Goal: Task Accomplishment & Management: Manage account settings

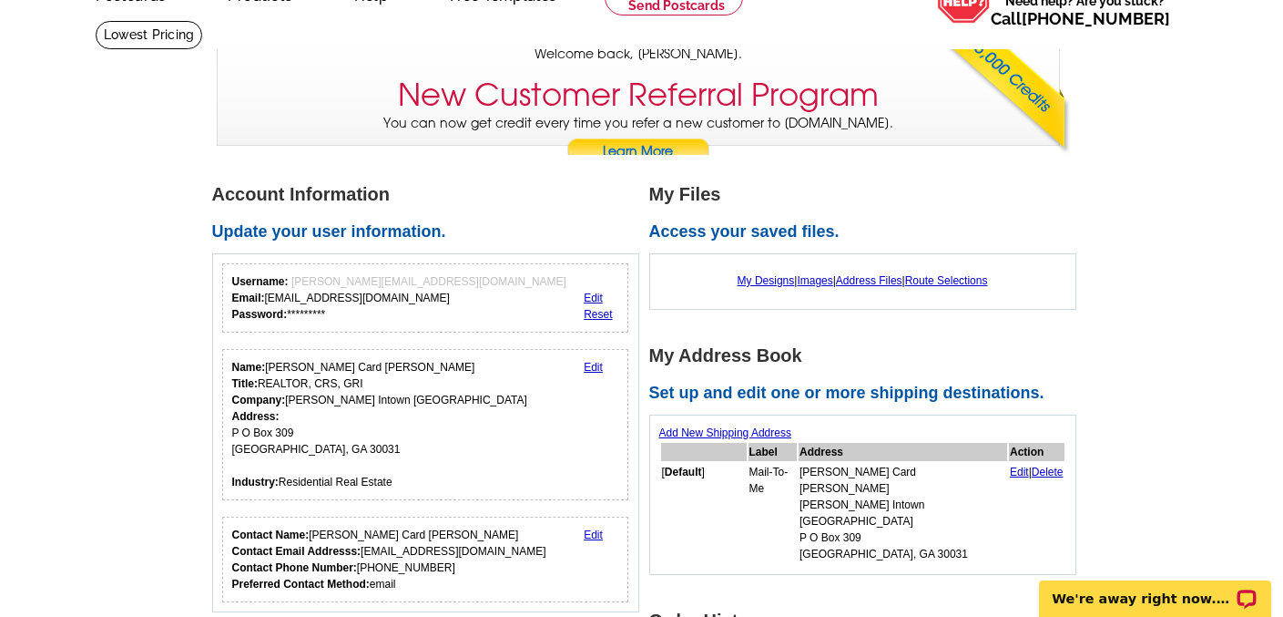
scroll to position [103, 0]
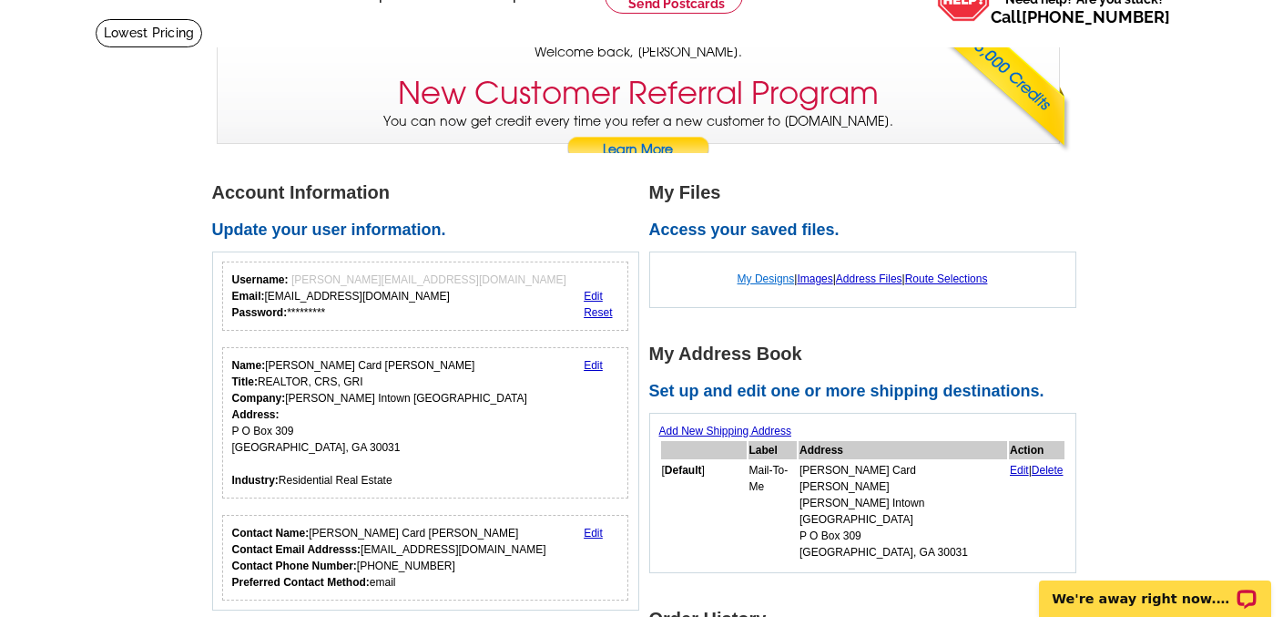
click at [768, 277] on link "My Designs" at bounding box center [766, 278] width 57 height 13
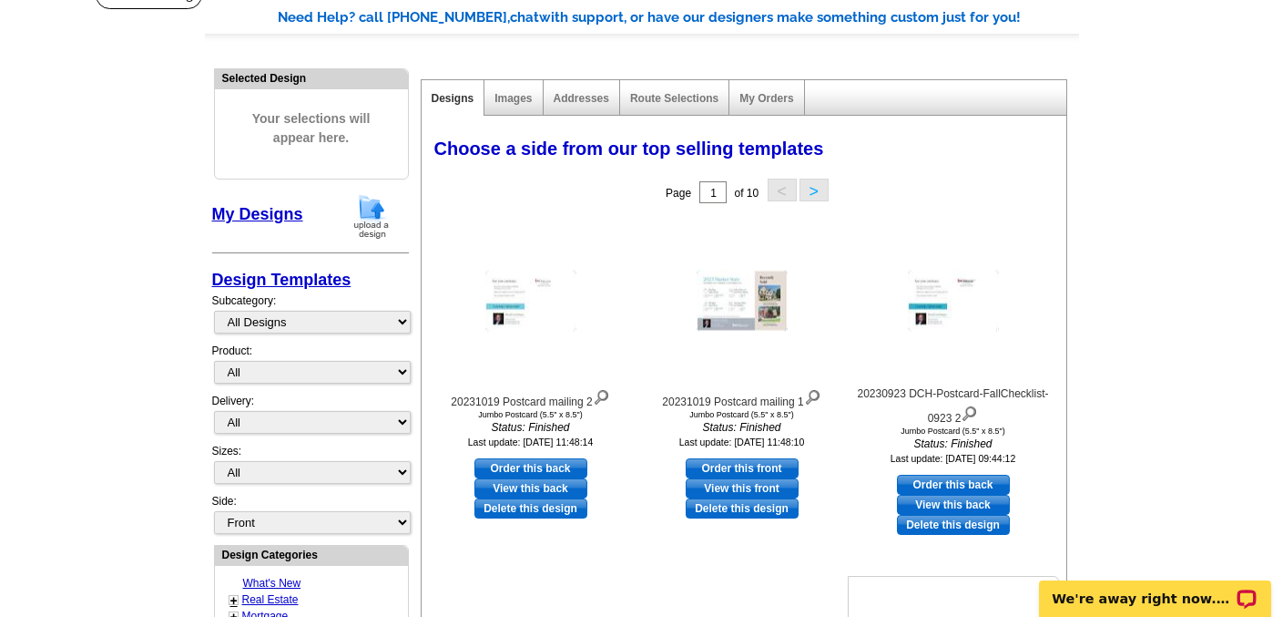
scroll to position [138, 0]
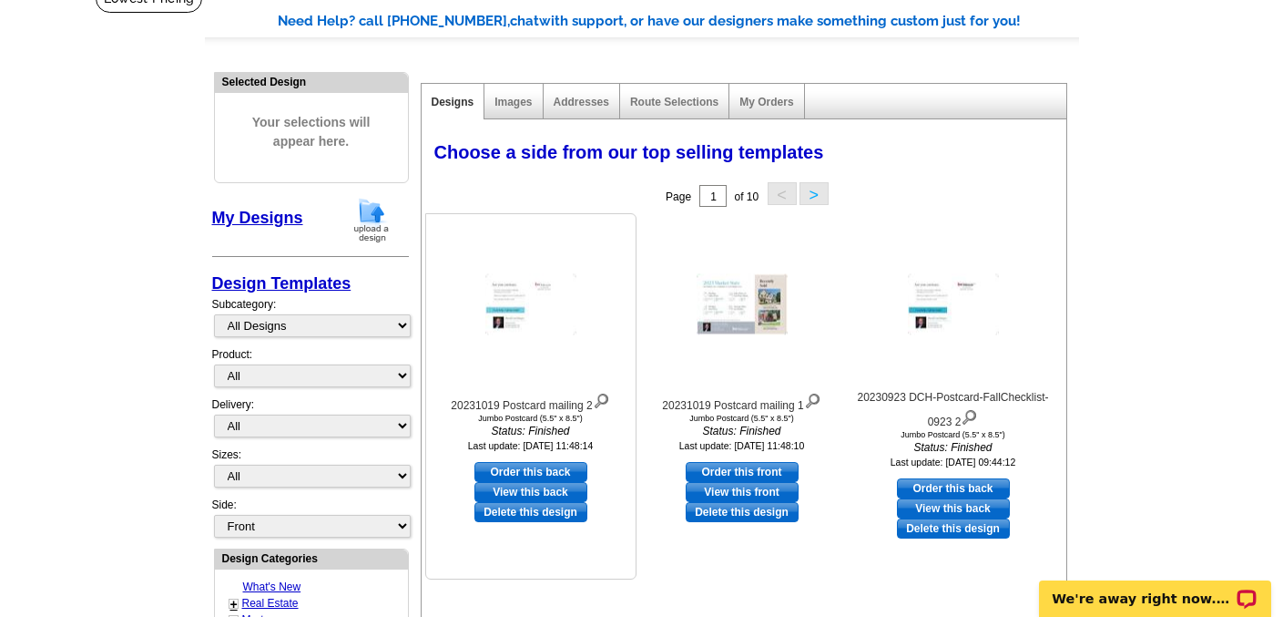
click at [531, 494] on link "View this back" at bounding box center [530, 492] width 113 height 20
click at [741, 494] on link "View this front" at bounding box center [742, 492] width 113 height 20
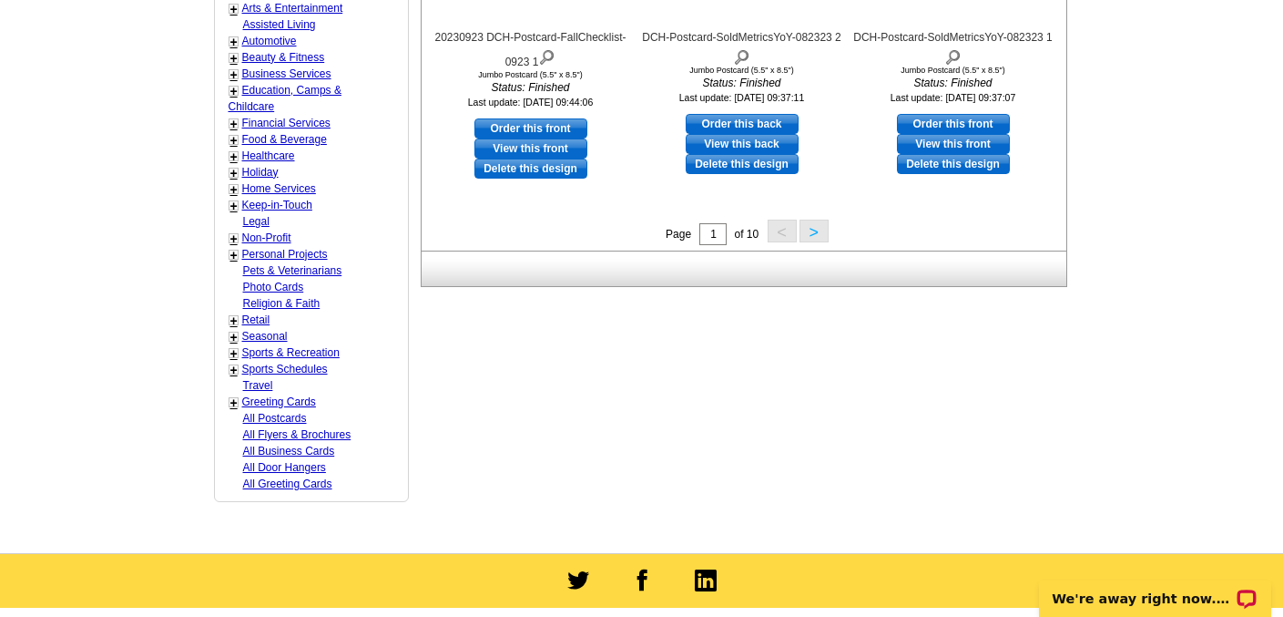
scroll to position [865, 0]
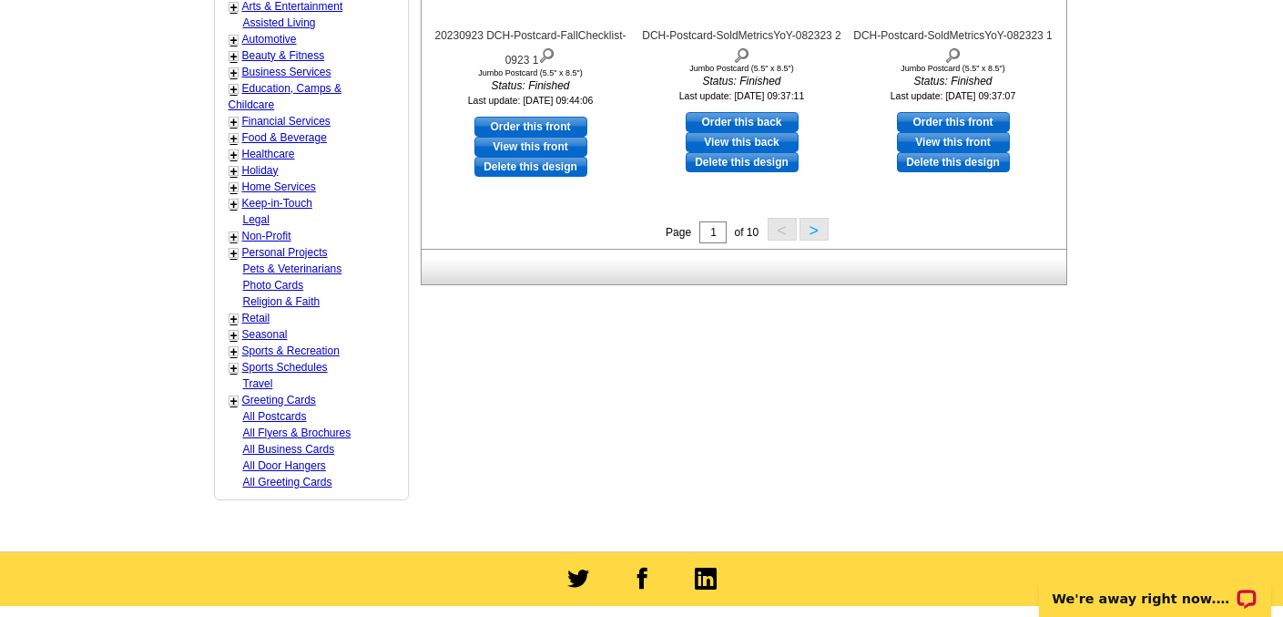
click at [815, 231] on button ">" at bounding box center [814, 229] width 29 height 23
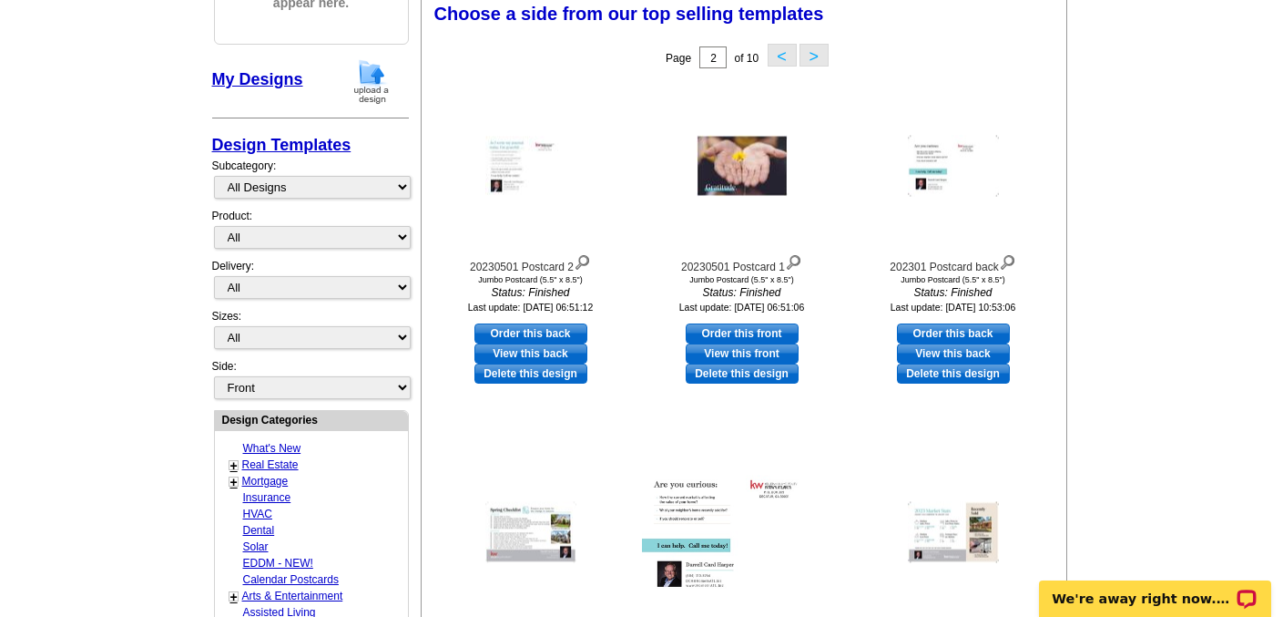
scroll to position [268, 0]
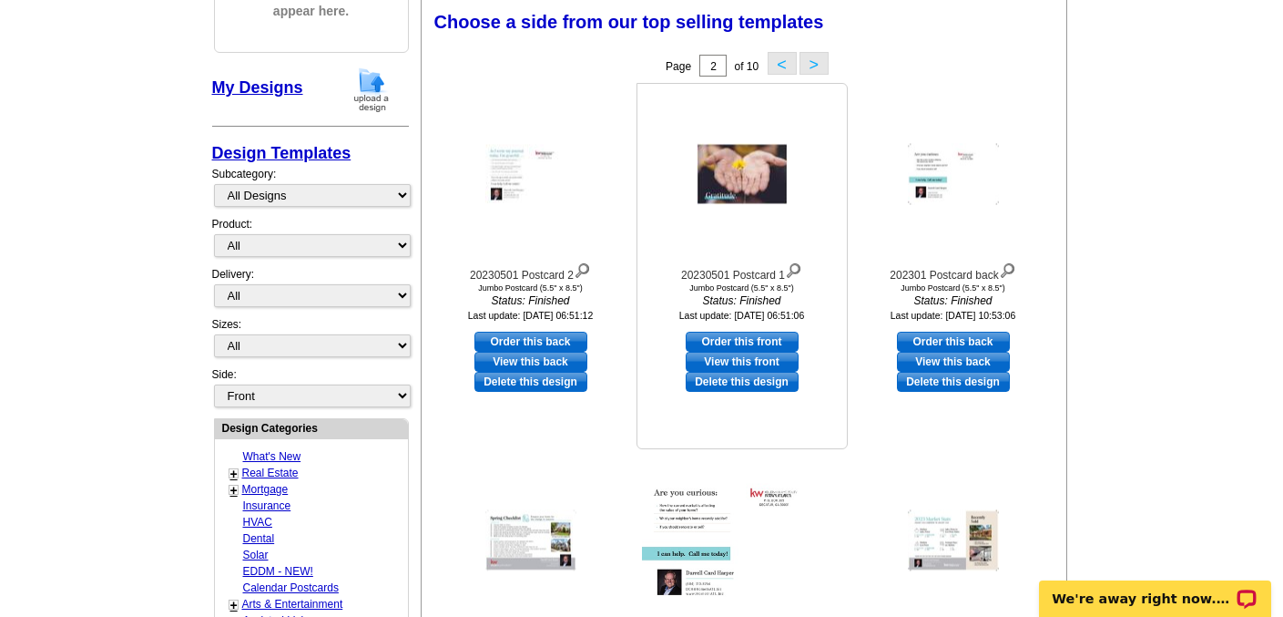
click at [756, 358] on link "View this front" at bounding box center [742, 362] width 113 height 20
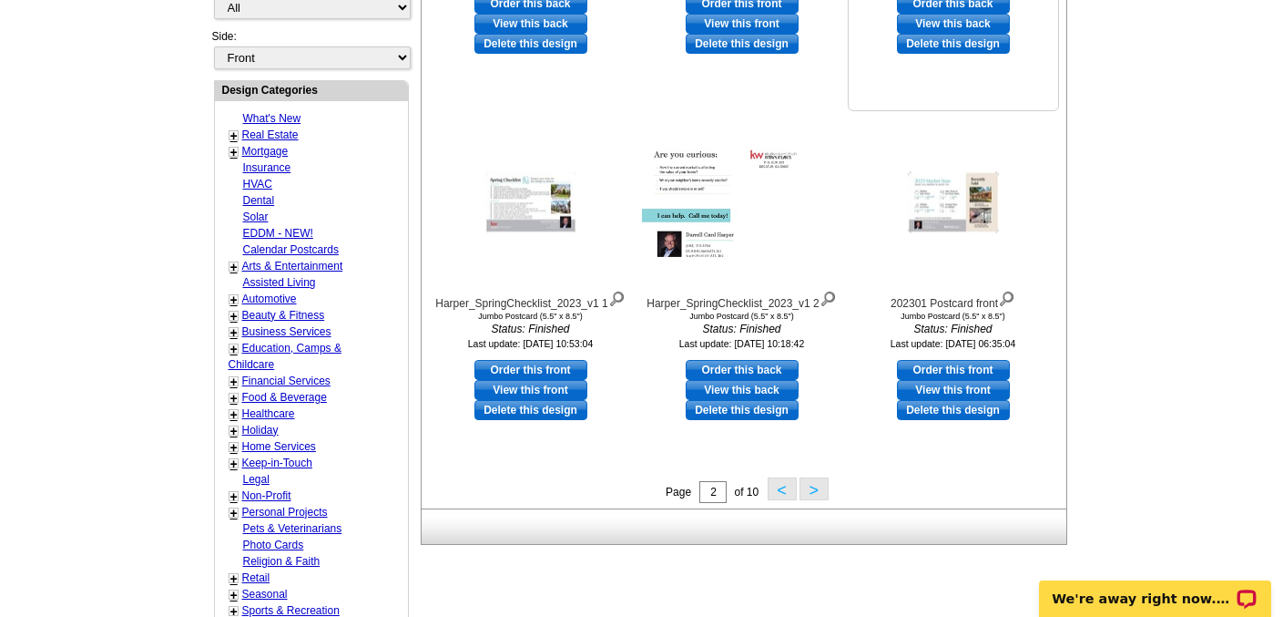
scroll to position [614, 0]
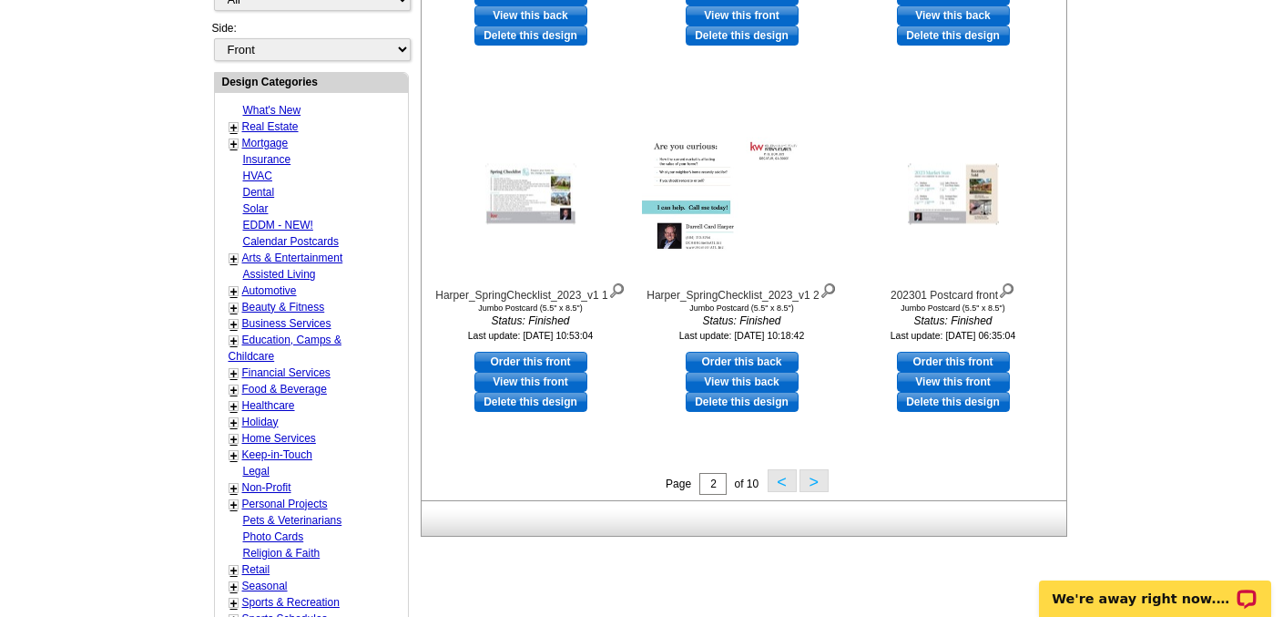
click at [815, 480] on button ">" at bounding box center [814, 480] width 29 height 23
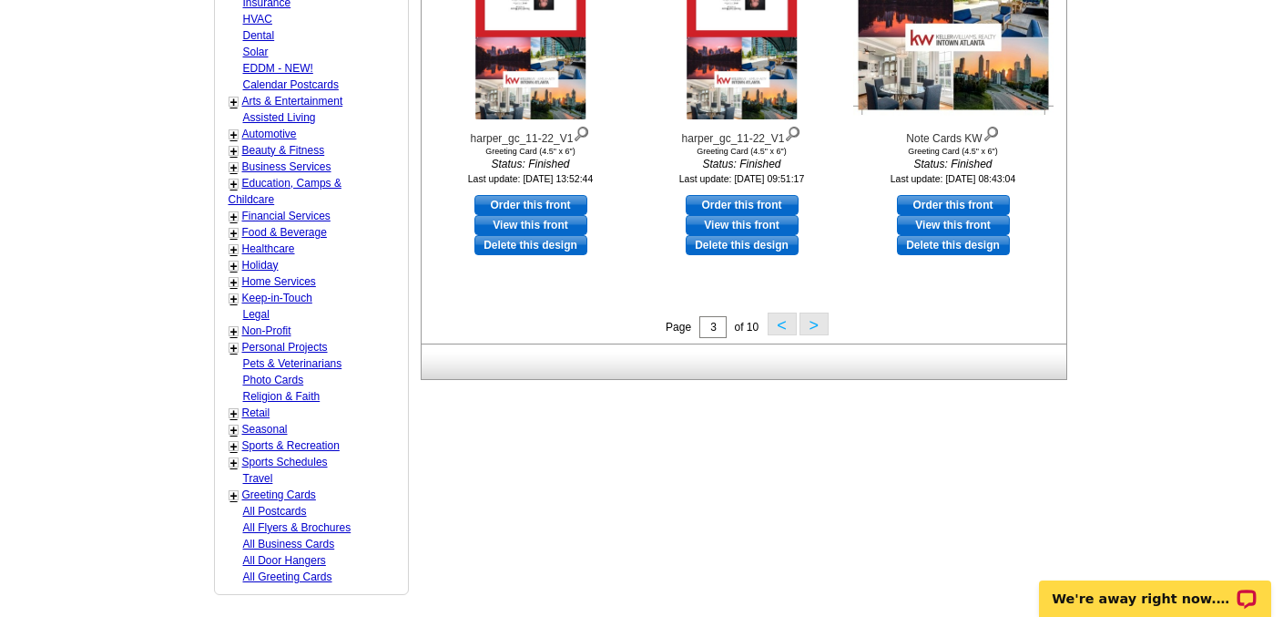
scroll to position [773, 0]
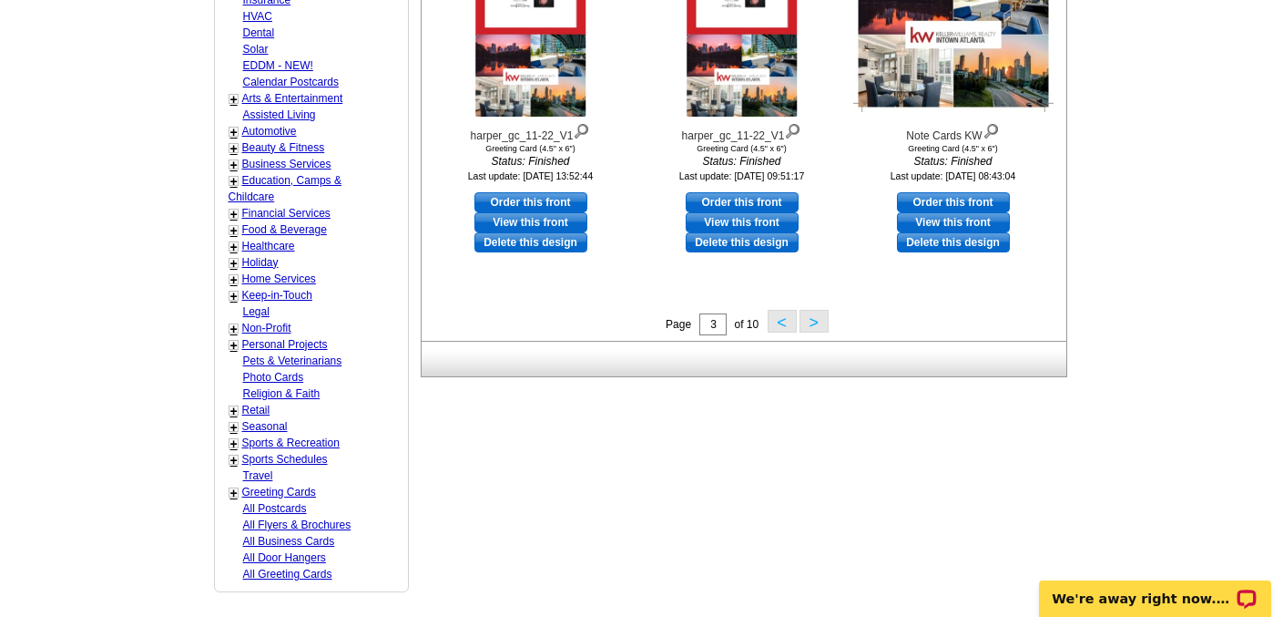
click at [811, 325] on button ">" at bounding box center [814, 321] width 29 height 23
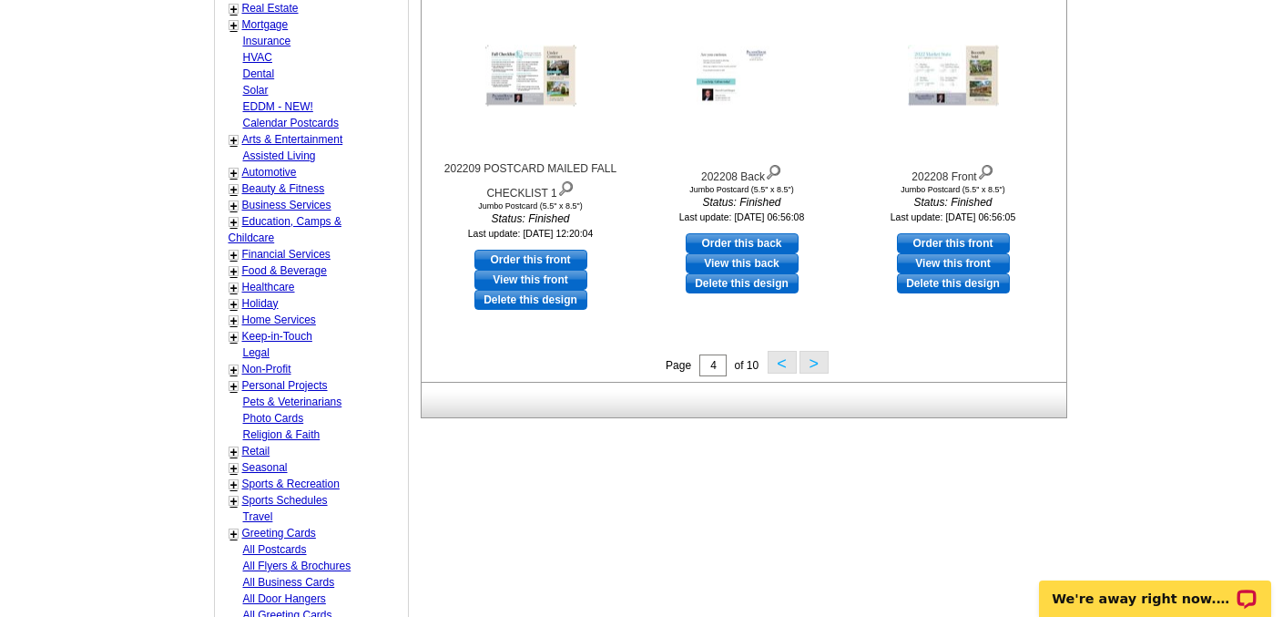
scroll to position [734, 0]
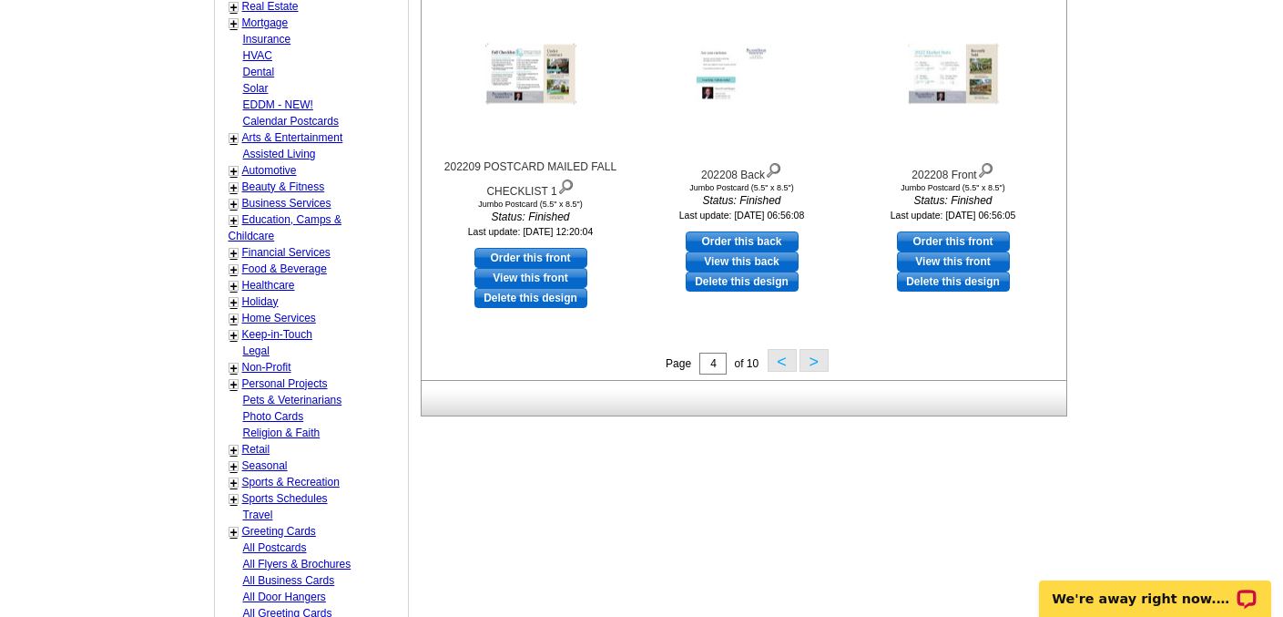
click at [816, 366] on button ">" at bounding box center [814, 360] width 29 height 23
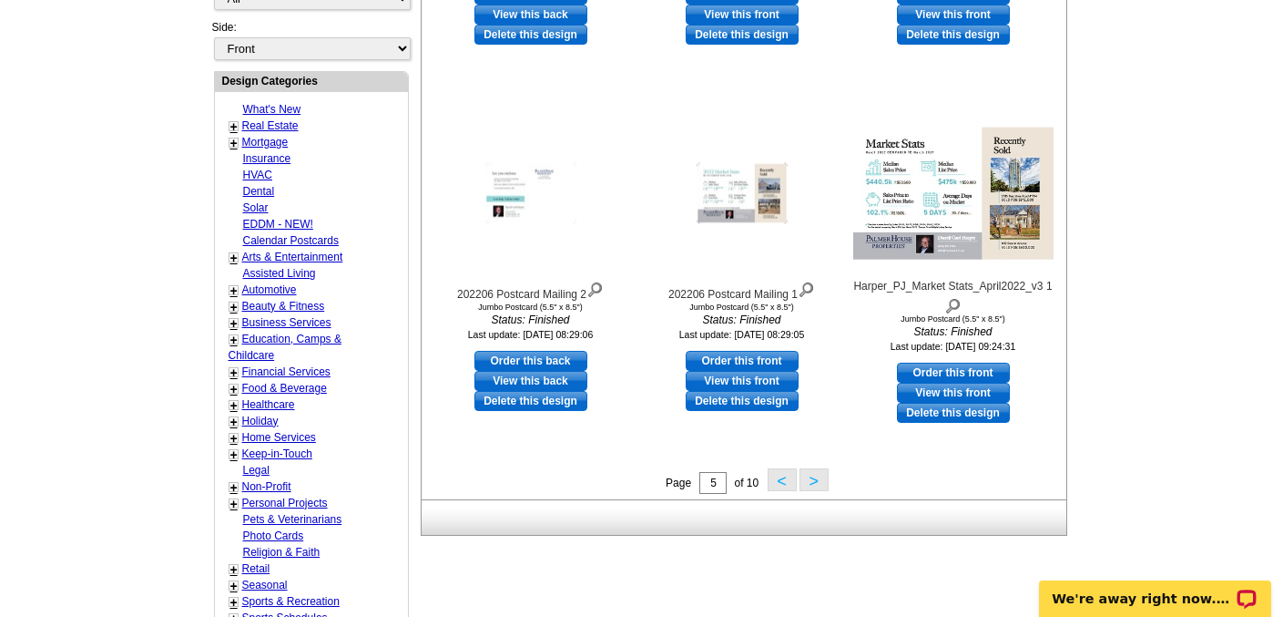
scroll to position [620, 0]
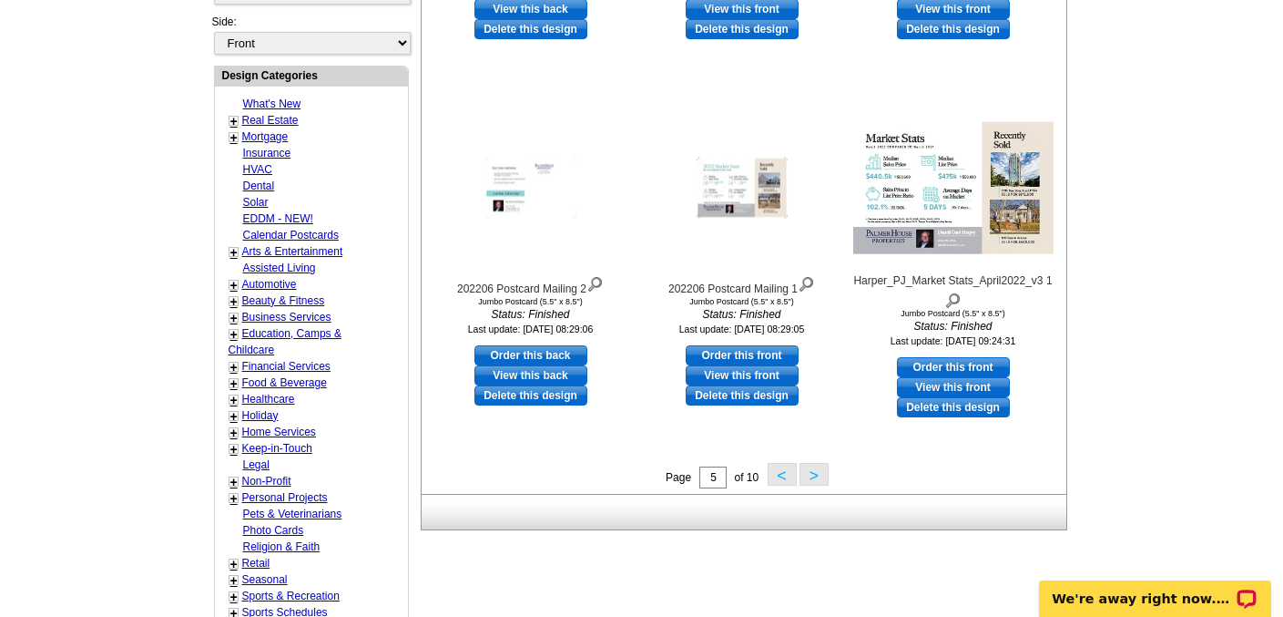
click at [817, 478] on button ">" at bounding box center [814, 474] width 29 height 23
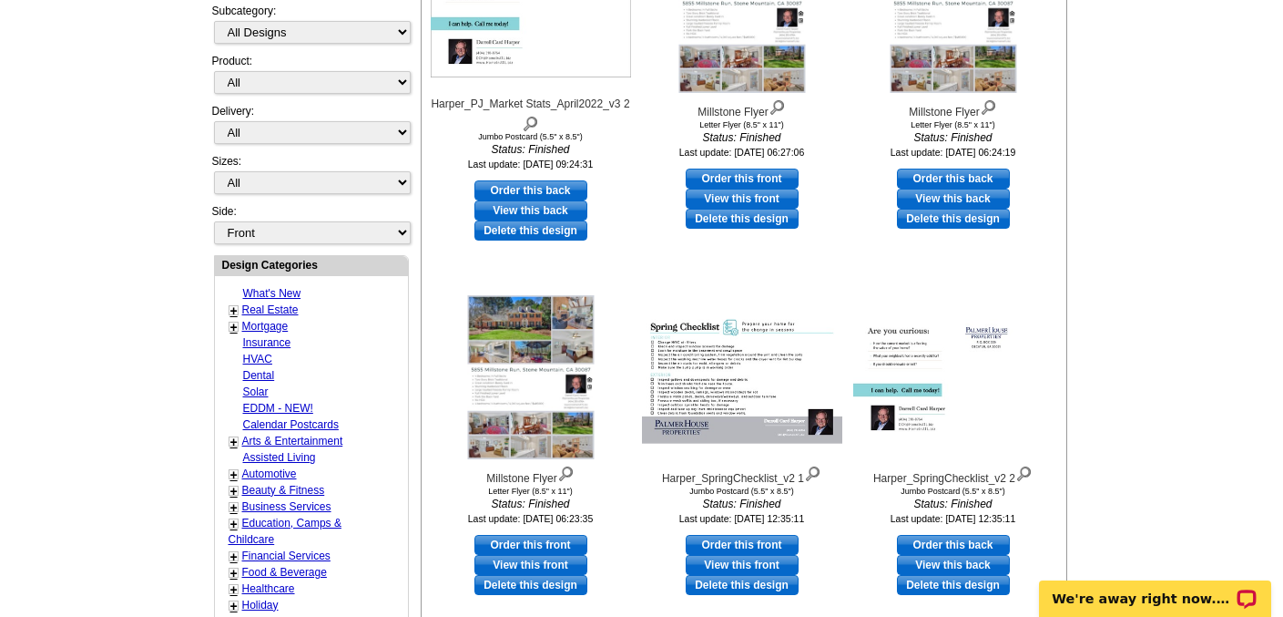
scroll to position [433, 0]
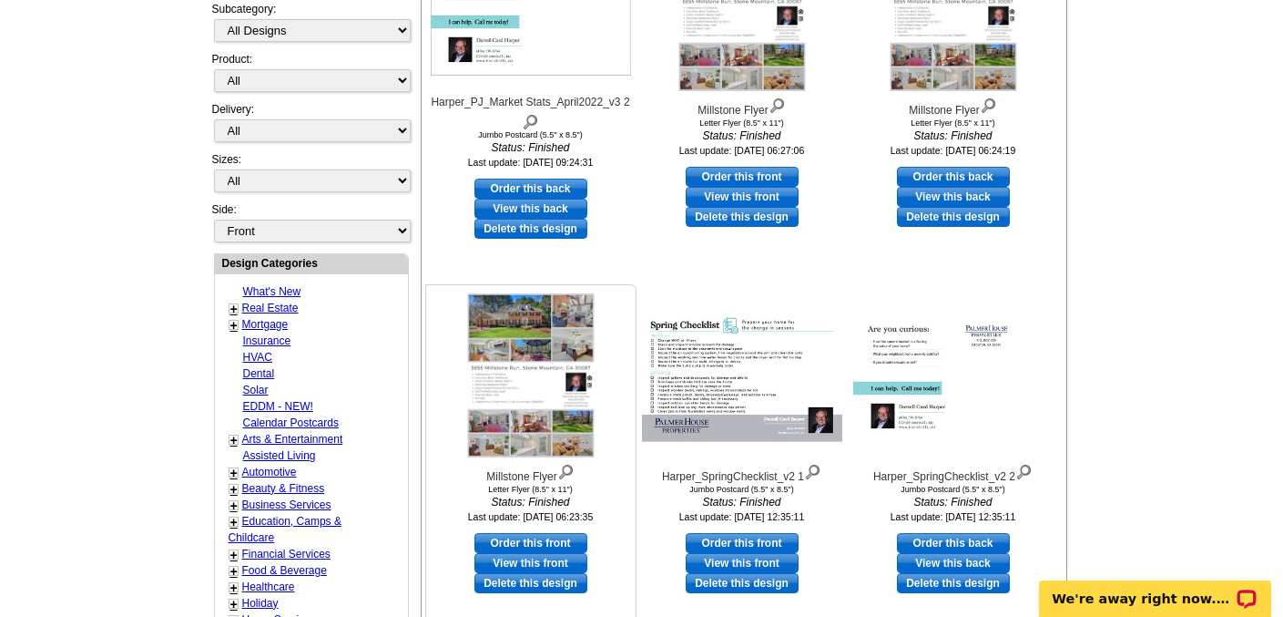
click at [563, 415] on img at bounding box center [530, 375] width 127 height 164
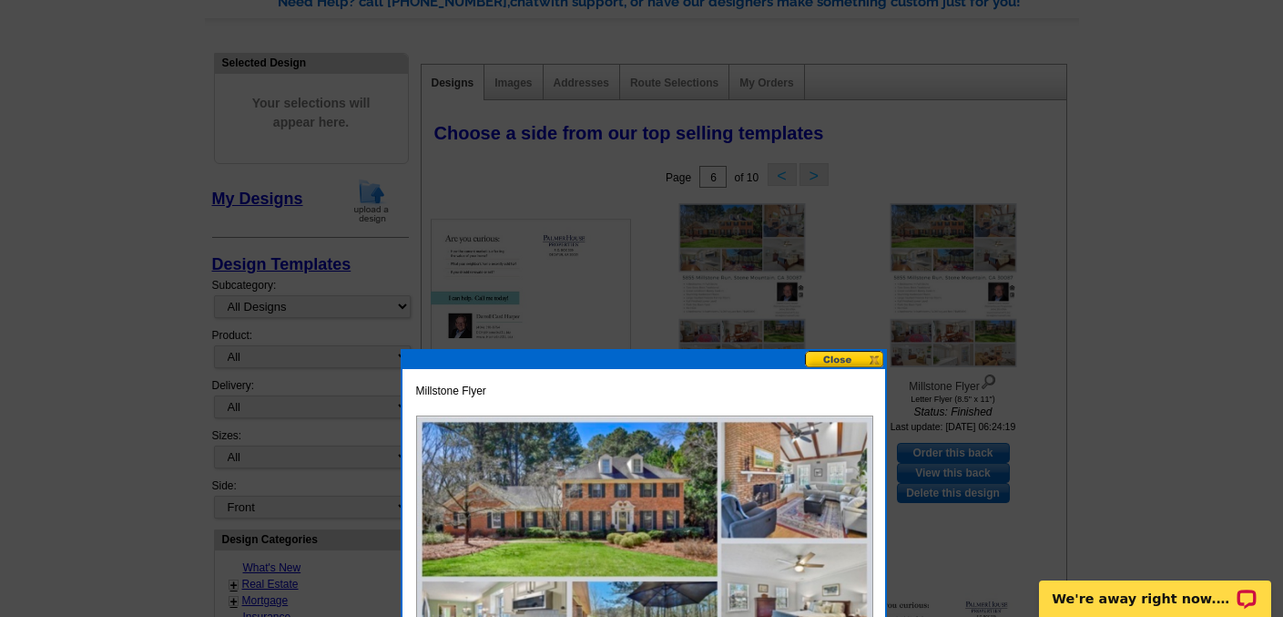
scroll to position [0, 0]
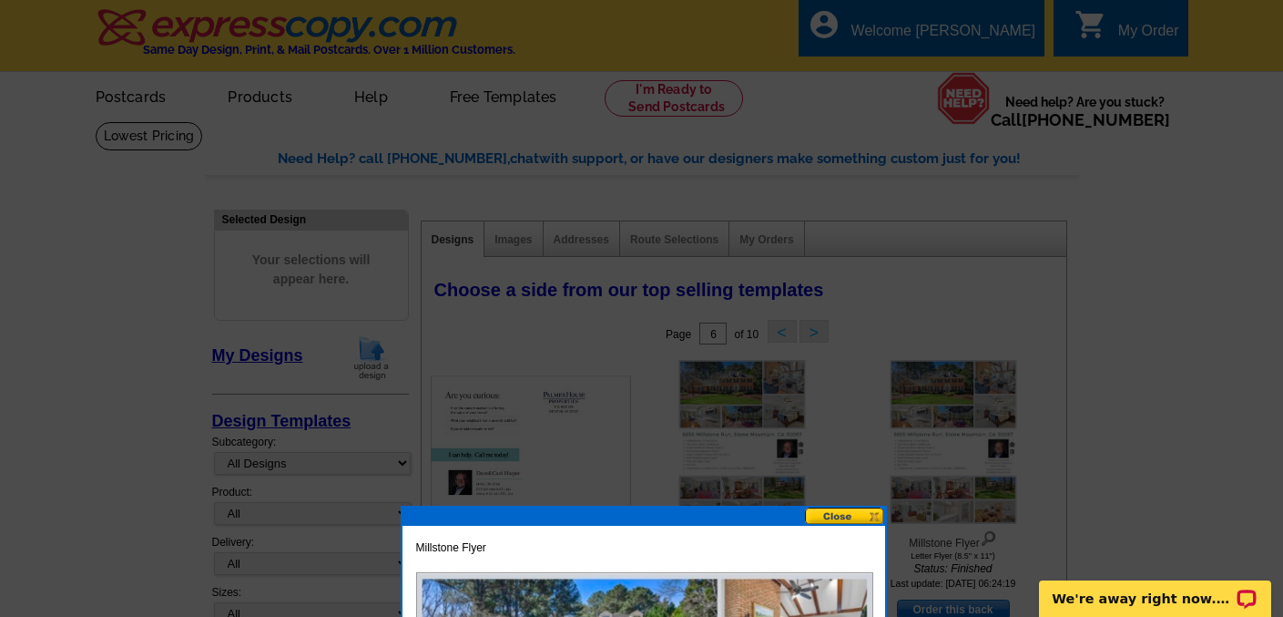
click at [872, 518] on button at bounding box center [845, 515] width 80 height 17
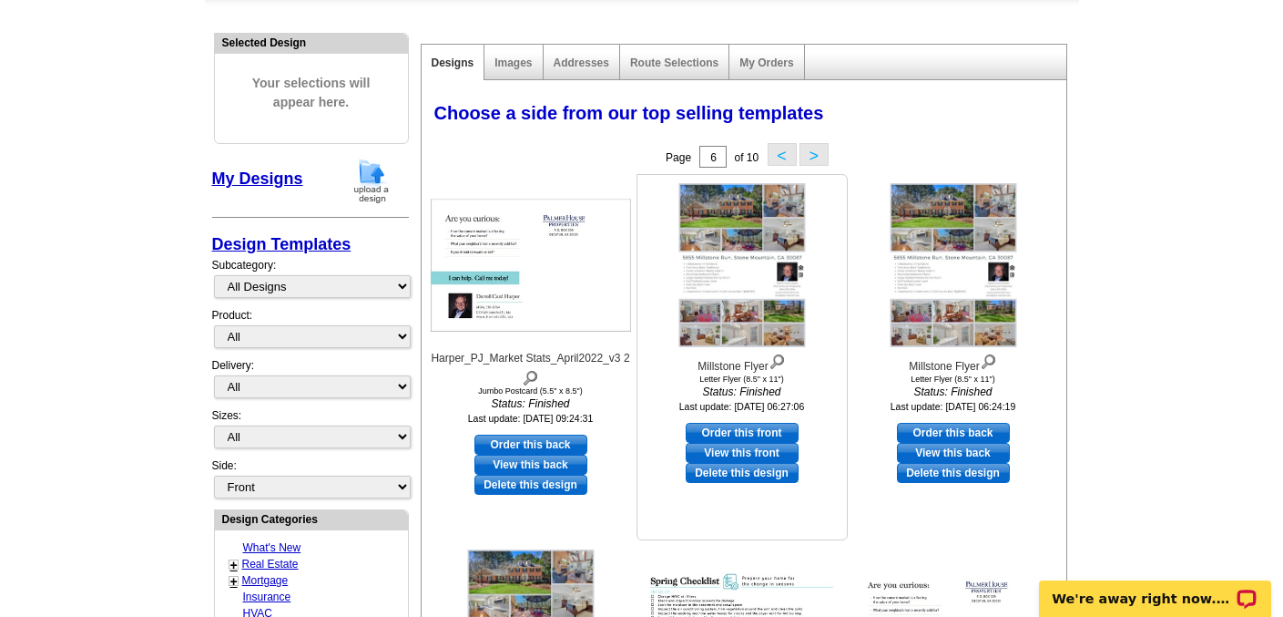
scroll to position [181, 0]
